Goal: Use online tool/utility: Utilize a website feature to perform a specific function

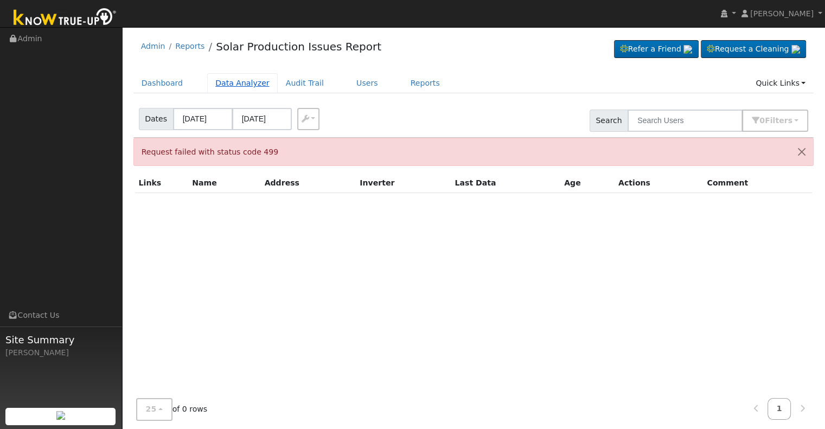
click at [226, 85] on link "Data Analyzer" at bounding box center [242, 83] width 71 height 20
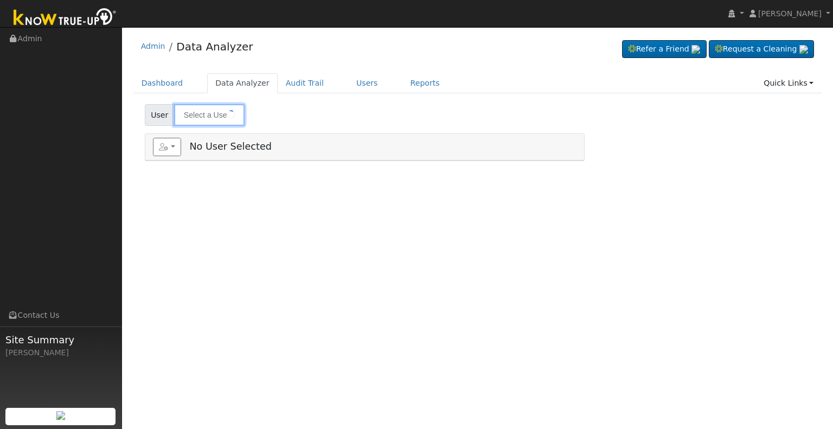
click at [210, 116] on input "text" at bounding box center [209, 115] width 71 height 22
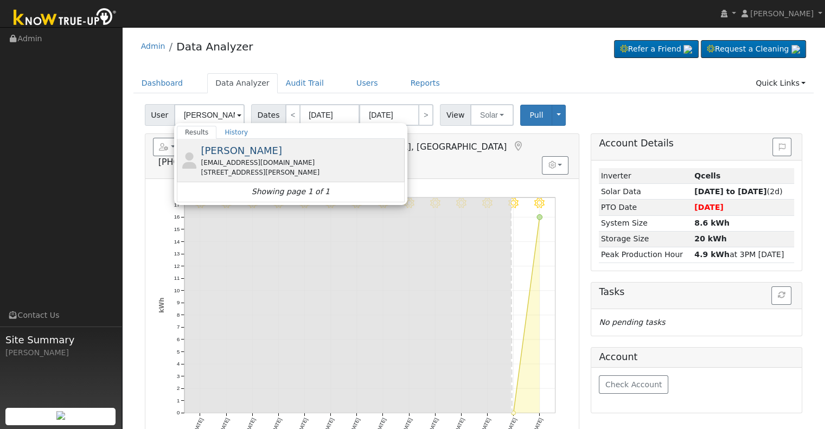
click at [234, 169] on div "243 North Lyndsay Way, Dinuba, CA 93618" at bounding box center [301, 173] width 201 height 10
type input "Hermelinda Munoz"
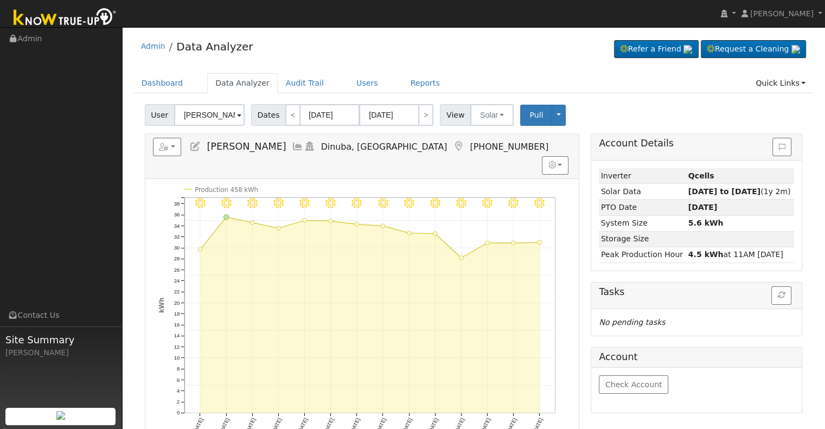
click at [476, 103] on div "User Hermelinda Munoz Account Default Account Default Account 243 North Lyndsay…" at bounding box center [474, 112] width 662 height 25
click at [485, 116] on button "Solar" at bounding box center [491, 115] width 43 height 22
click at [487, 136] on link "Utility" at bounding box center [505, 138] width 75 height 15
